Goal: Obtain resource: Obtain resource

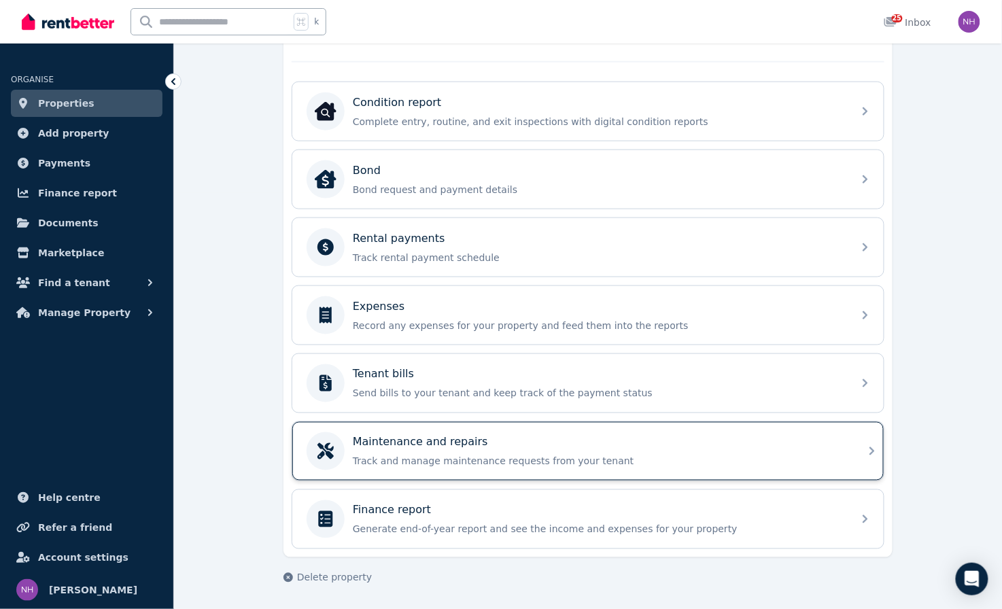
scroll to position [438, 0]
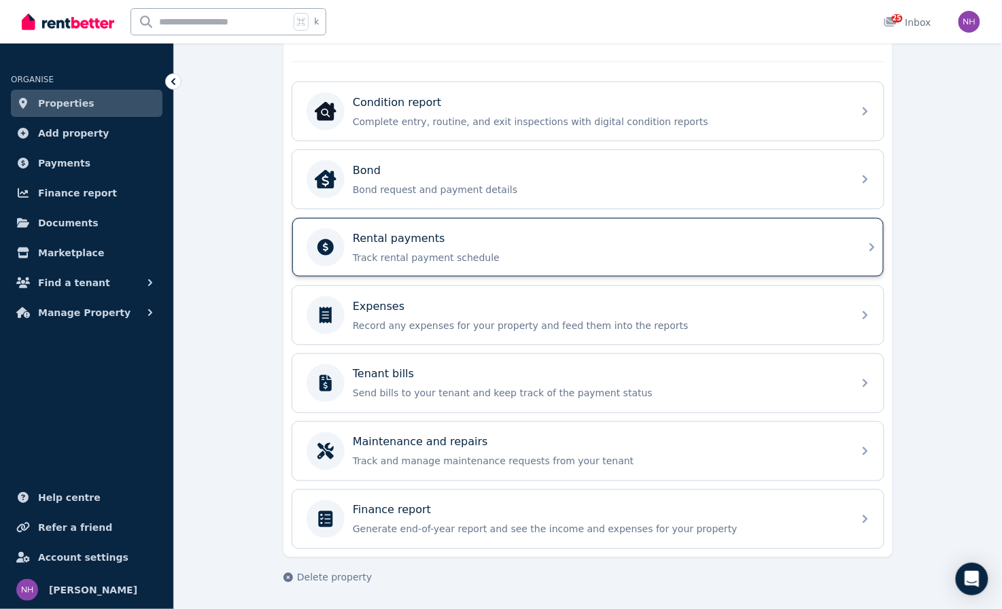
click at [553, 251] on p "Track rental payment schedule" at bounding box center [599, 258] width 492 height 14
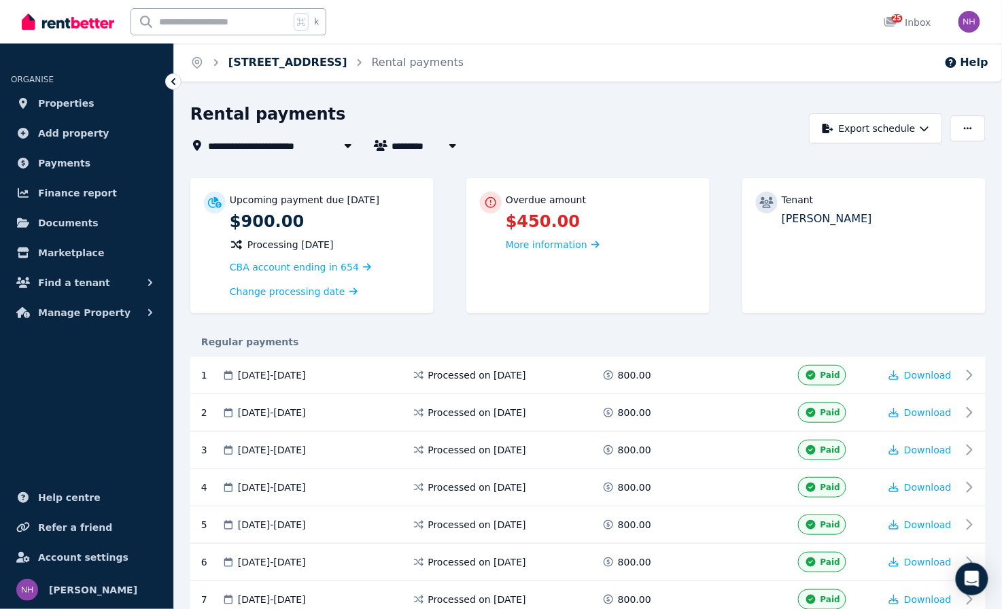
click at [313, 63] on link "[STREET_ADDRESS]" at bounding box center [287, 62] width 119 height 13
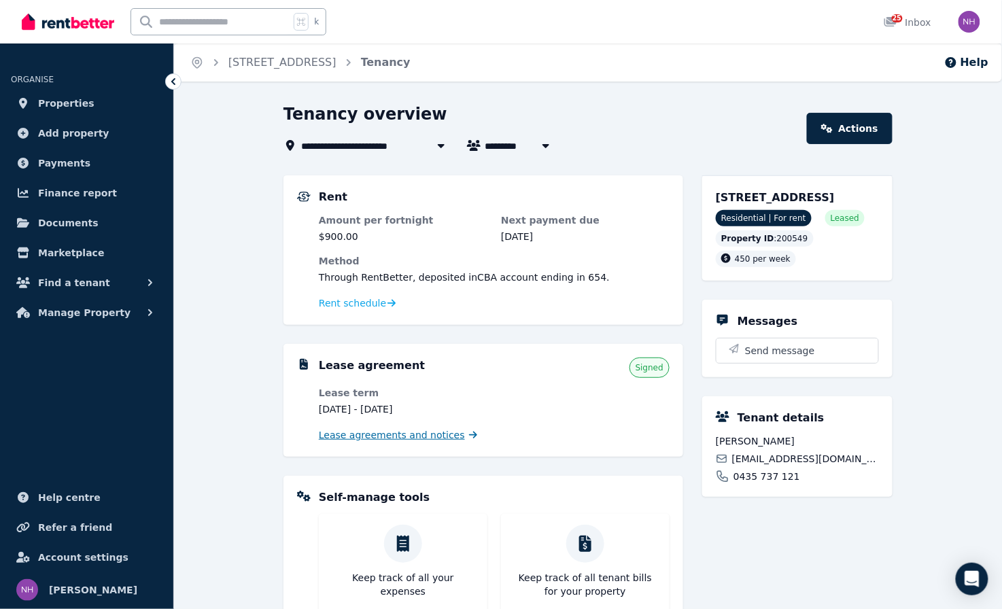
click at [431, 442] on span "Lease agreements and notices" at bounding box center [392, 435] width 146 height 14
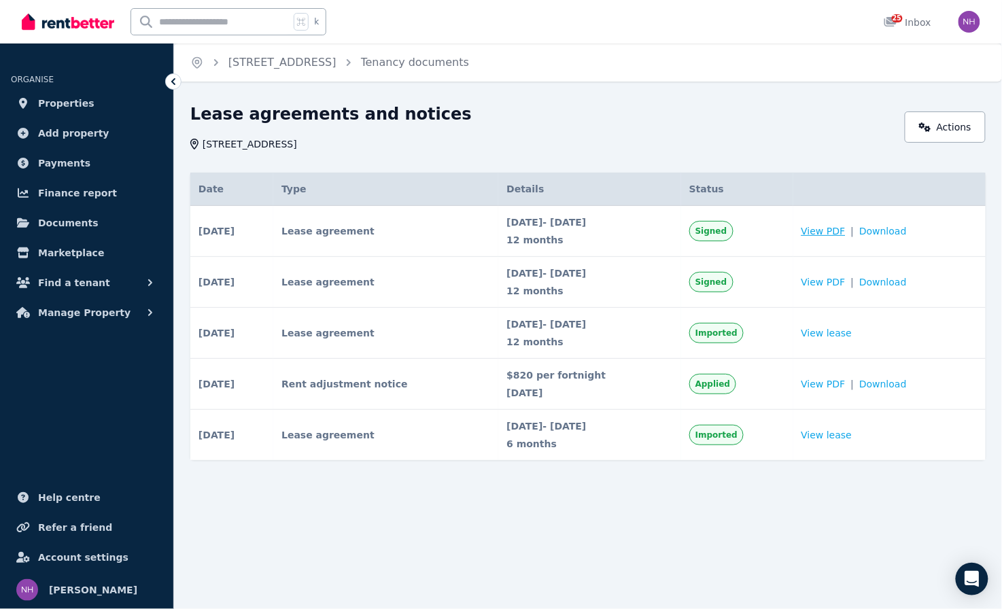
click at [844, 229] on span "View PDF" at bounding box center [824, 231] width 44 height 14
